Goal: Information Seeking & Learning: Check status

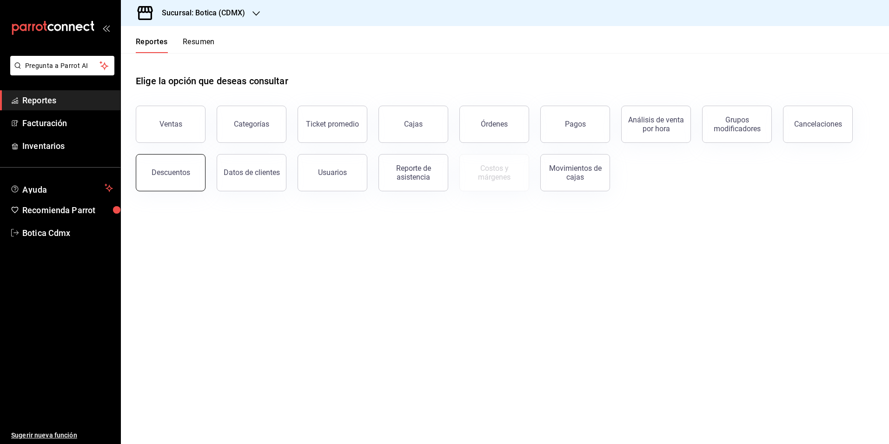
click at [176, 178] on button "Descuentos" at bounding box center [171, 172] width 70 height 37
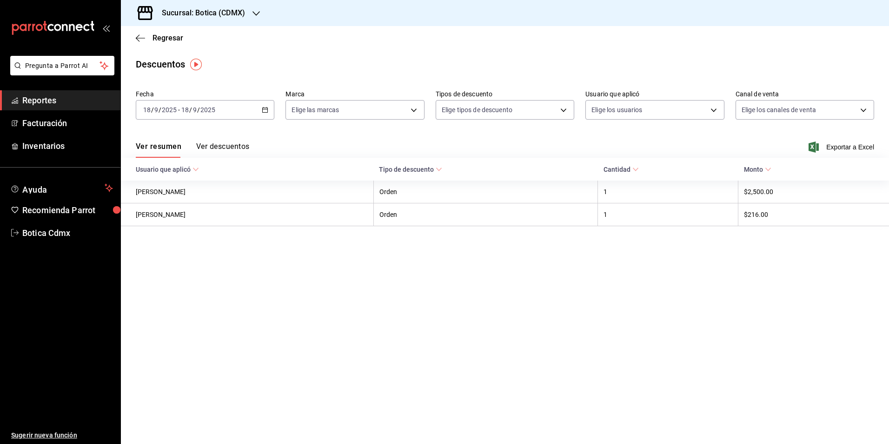
click at [266, 109] on icon "button" at bounding box center [265, 109] width 7 height 7
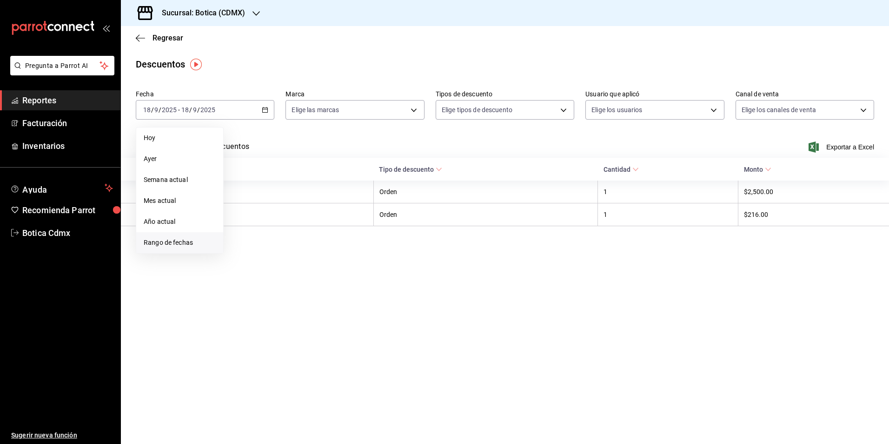
click at [152, 241] on span "Rango de fechas" at bounding box center [180, 243] width 72 height 10
click at [240, 173] on button "1" at bounding box center [243, 171] width 16 height 17
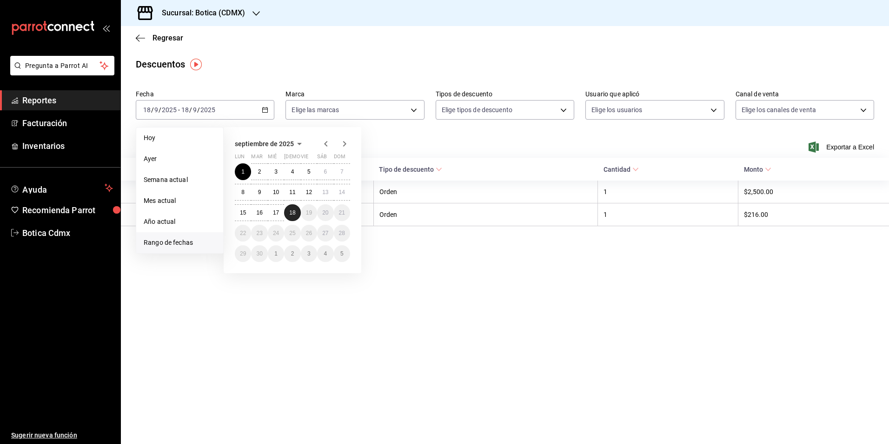
click at [291, 211] on abbr "18" at bounding box center [292, 212] width 6 height 7
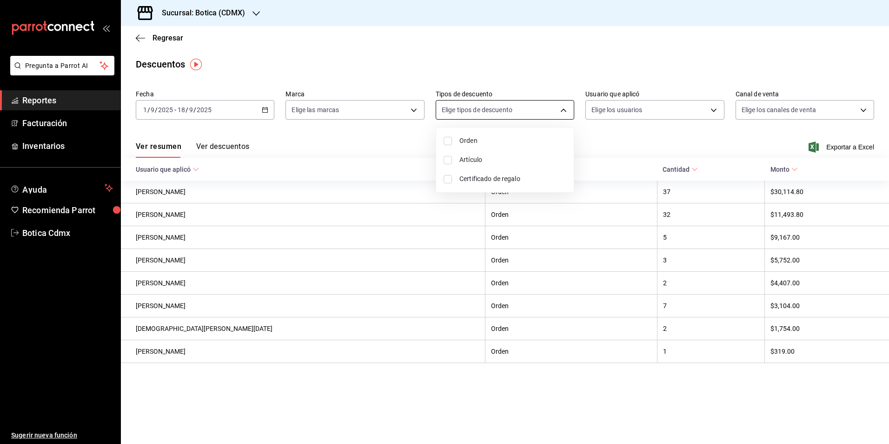
click at [569, 113] on body "Pregunta a Parrot AI Reportes Facturación Inventarios Ayuda Recomienda Parrot B…" at bounding box center [444, 222] width 889 height 444
click at [446, 179] on input "checkbox" at bounding box center [448, 179] width 8 height 8
checkbox input "true"
type input "CARD_REWARD"
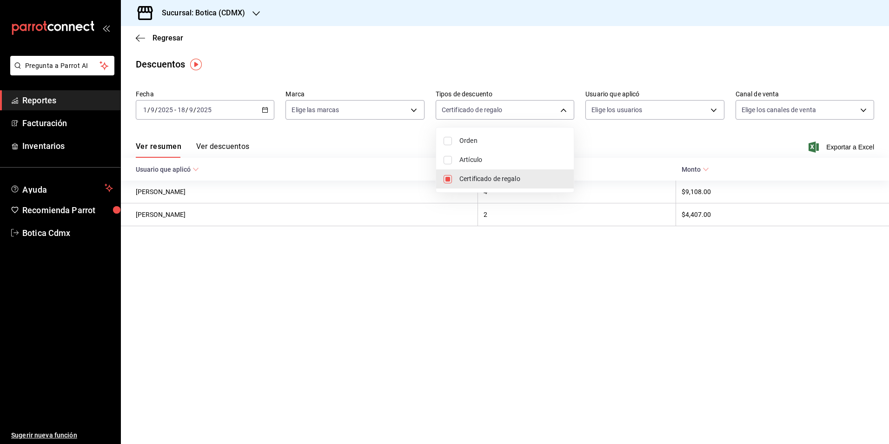
click at [240, 147] on div at bounding box center [444, 222] width 889 height 444
click at [226, 145] on button "Ver descuentos" at bounding box center [222, 150] width 53 height 16
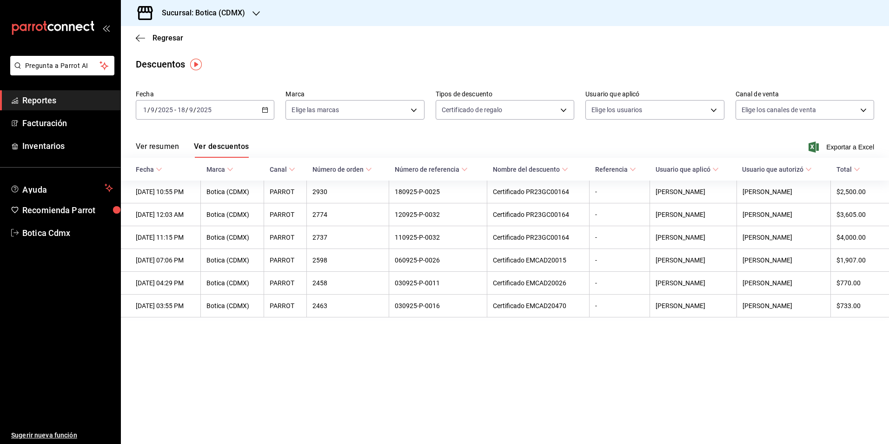
click at [456, 45] on div "Regresar" at bounding box center [505, 38] width 768 height 24
click at [160, 39] on span "Regresar" at bounding box center [168, 37] width 31 height 9
